Goal: Task Accomplishment & Management: Manage account settings

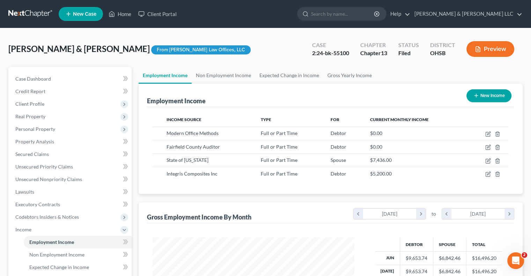
scroll to position [124, 215]
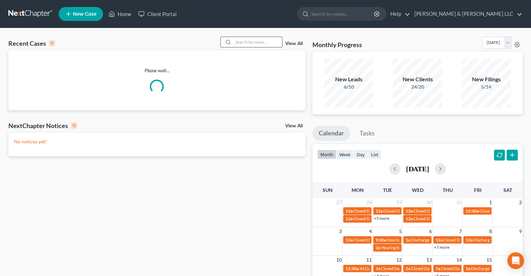
click at [249, 38] on input "search" at bounding box center [257, 42] width 49 height 10
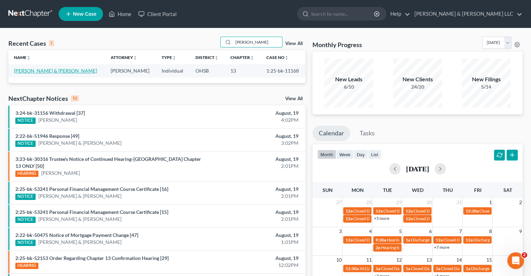
type input "metzger"
click at [34, 72] on link "Metzger, Michael & Lauren" at bounding box center [55, 71] width 83 height 6
select select "3"
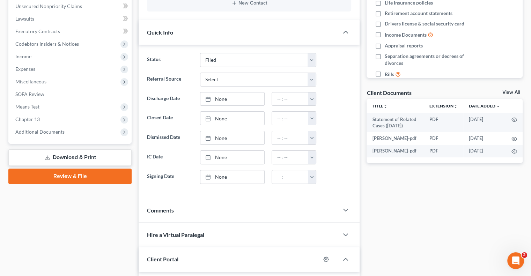
scroll to position [174, 0]
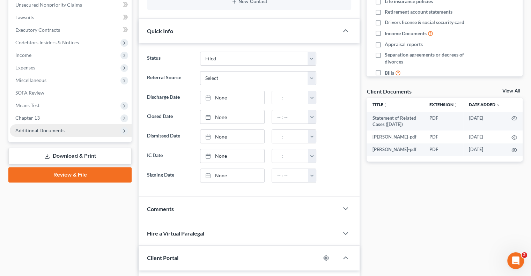
click at [39, 129] on span "Additional Documents" at bounding box center [39, 130] width 49 height 6
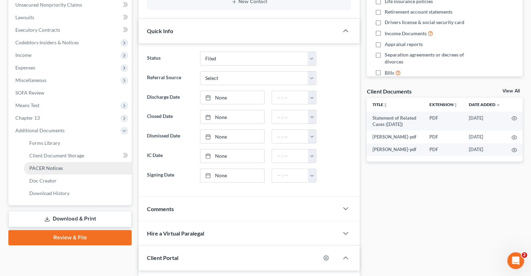
click at [40, 168] on span "PACER Notices" at bounding box center [46, 168] width 34 height 6
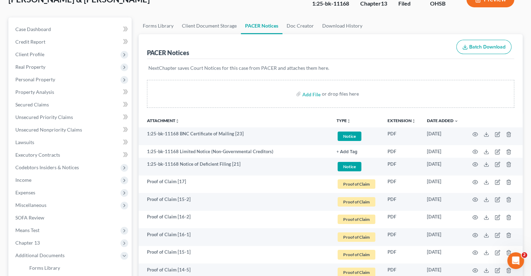
scroll to position [70, 0]
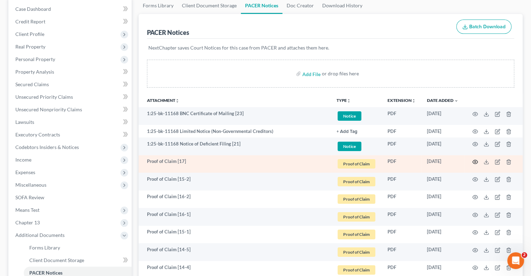
click at [476, 162] on icon "button" at bounding box center [475, 162] width 6 height 6
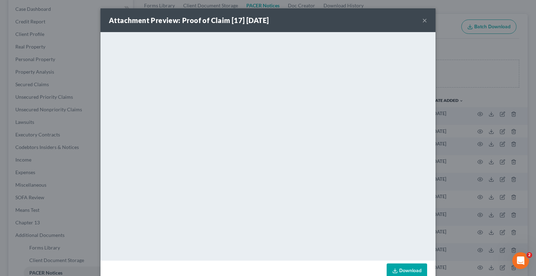
click at [422, 21] on button "×" at bounding box center [424, 20] width 5 height 8
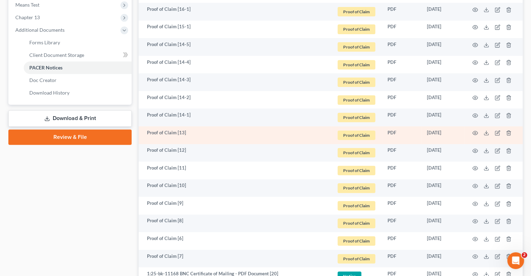
scroll to position [279, 0]
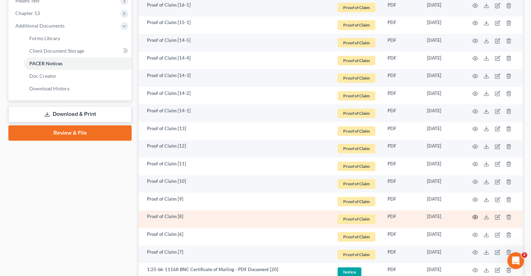
click at [475, 218] on icon "button" at bounding box center [475, 217] width 6 height 6
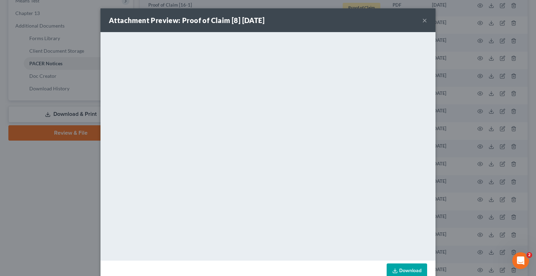
click at [422, 20] on button "×" at bounding box center [424, 20] width 5 height 8
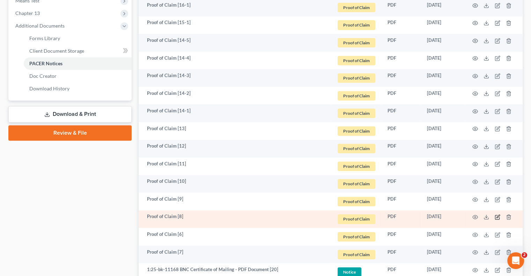
click at [498, 217] on icon "button" at bounding box center [497, 216] width 3 height 3
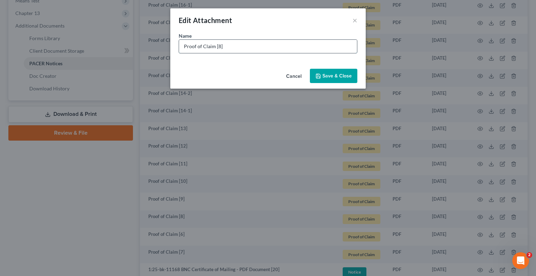
click at [253, 50] on input "Proof of Claim [8]" at bounding box center [268, 46] width 178 height 13
type input "Proof of Claim [8] Cross Country Mtg"
click at [334, 74] on span "Save & Close" at bounding box center [336, 76] width 29 height 6
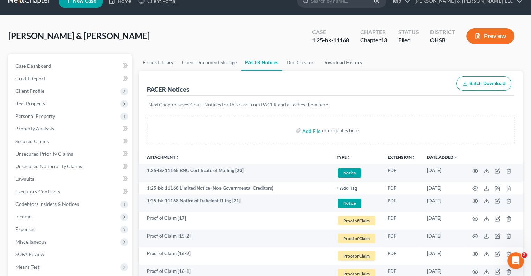
scroll to position [0, 0]
